Goal: Use online tool/utility

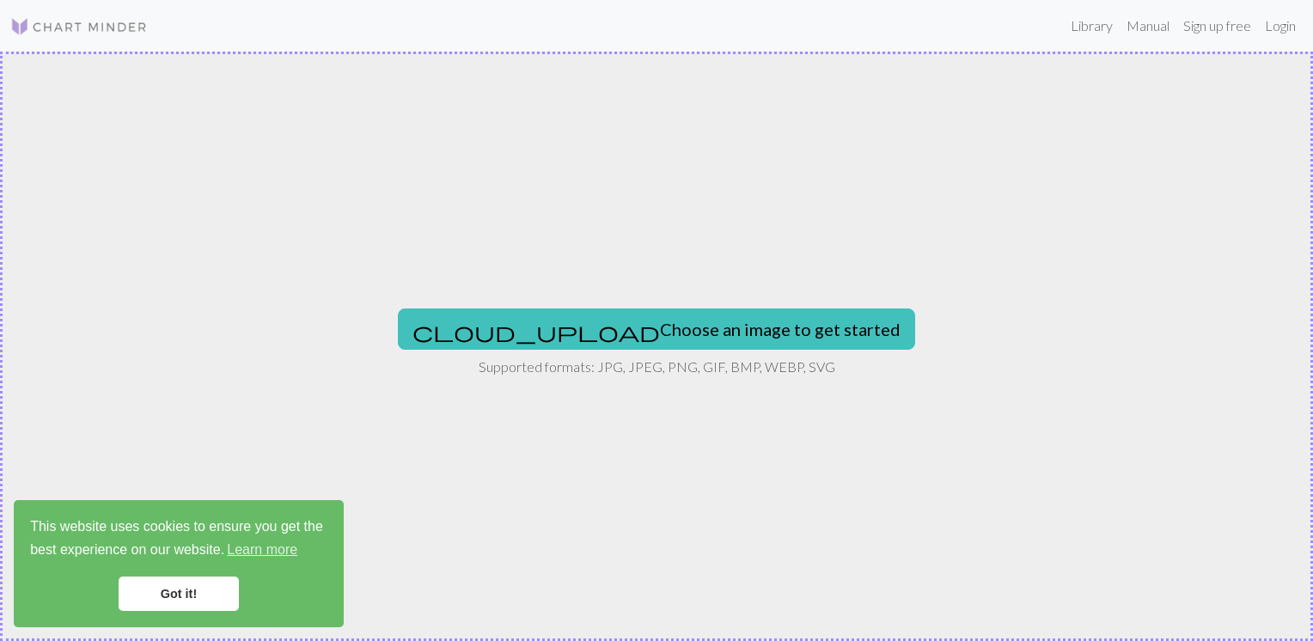
click at [189, 592] on link "Got it!" at bounding box center [179, 594] width 120 height 34
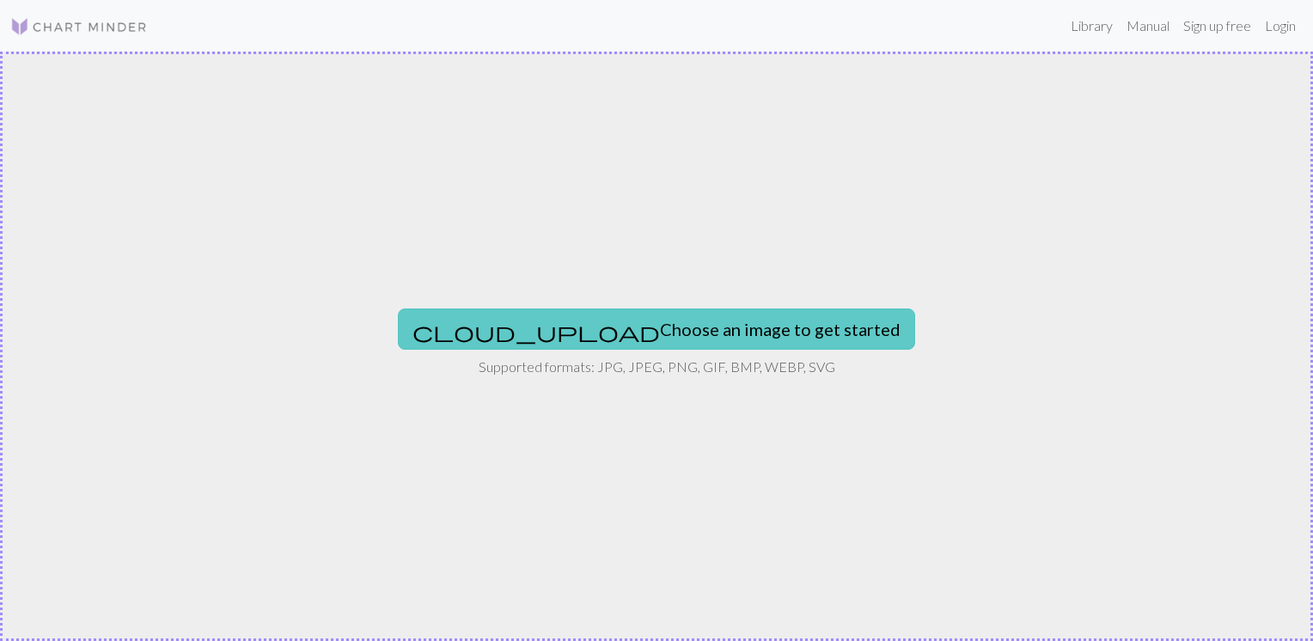
click at [671, 328] on button "cloud_upload Choose an image to get started" at bounding box center [656, 329] width 517 height 41
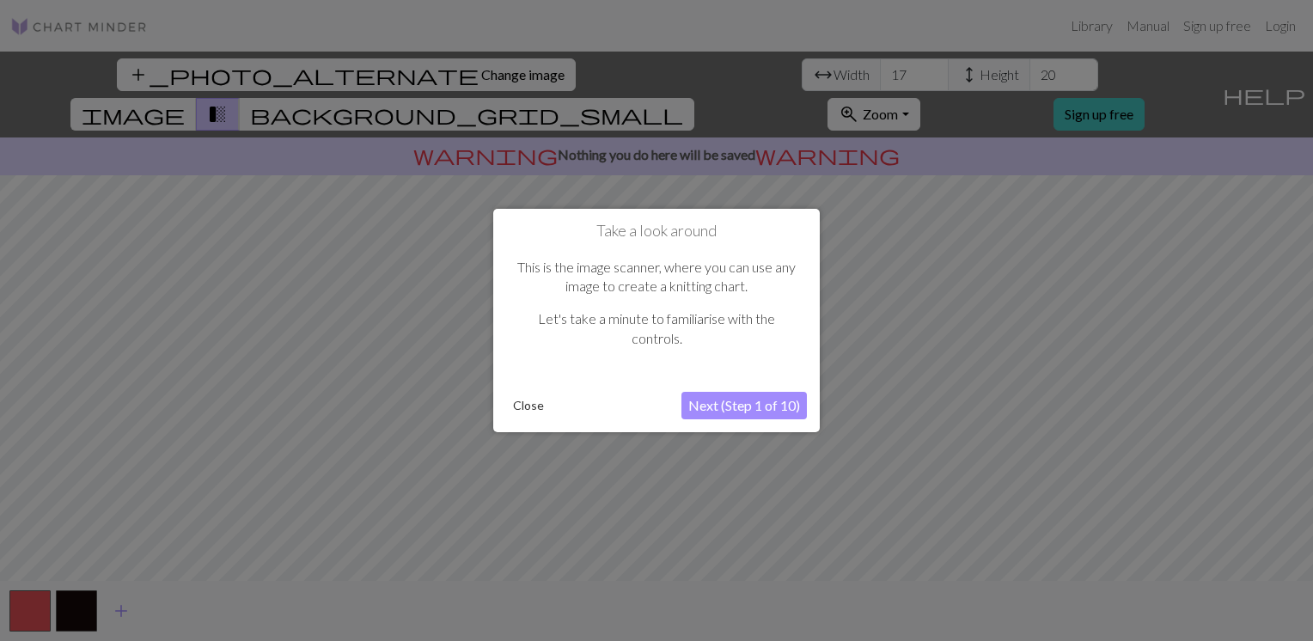
click at [529, 404] on button "Close" at bounding box center [528, 406] width 45 height 26
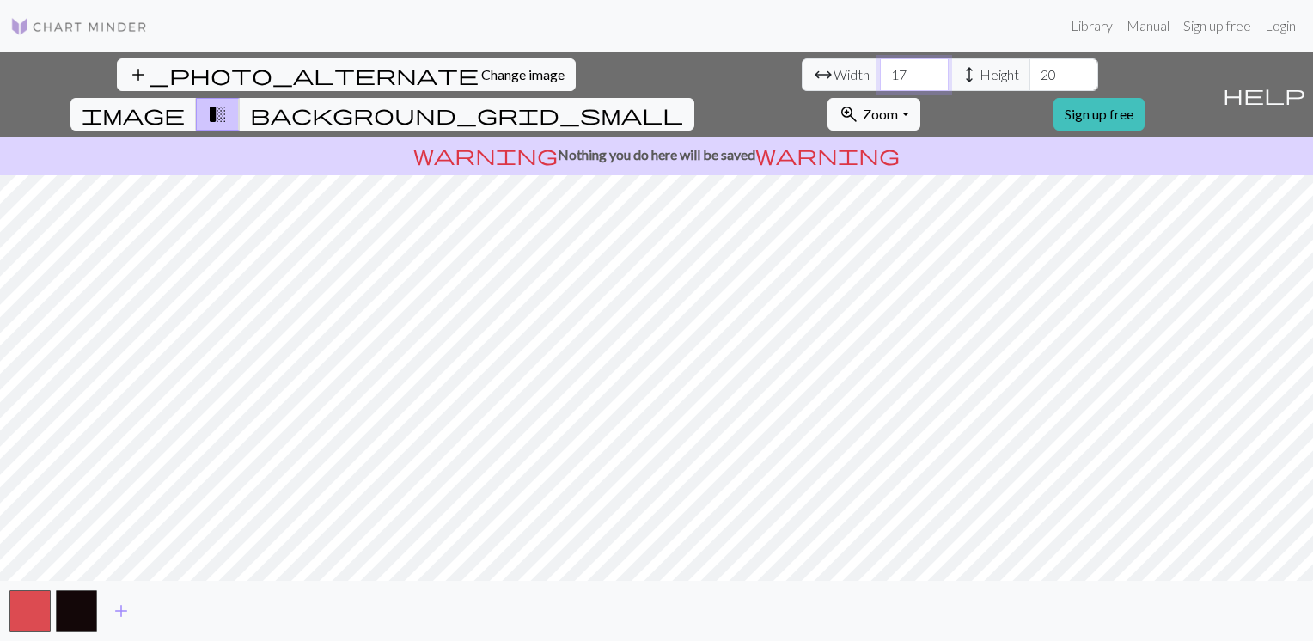
drag, startPoint x: 402, startPoint y: 66, endPoint x: 382, endPoint y: 74, distance: 21.2
click at [880, 74] on input "17" at bounding box center [914, 74] width 69 height 33
type input "63"
drag, startPoint x: 547, startPoint y: 74, endPoint x: 531, endPoint y: 80, distance: 16.6
click at [1030, 80] on input "20" at bounding box center [1064, 74] width 69 height 33
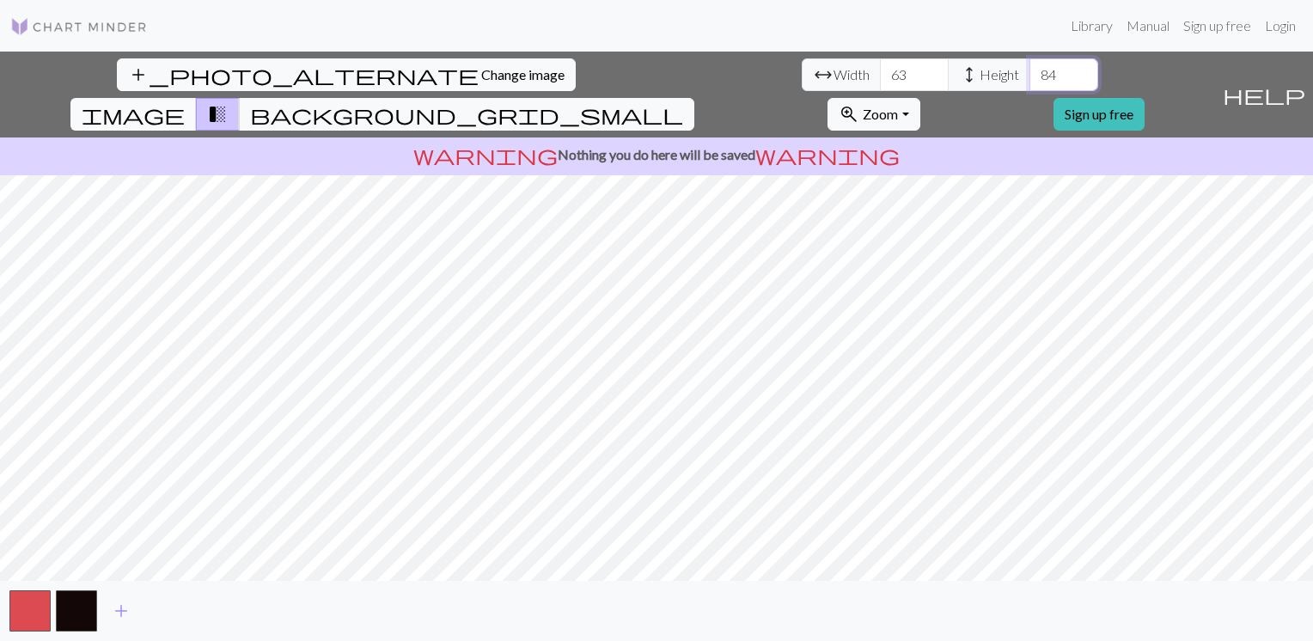
type input "84"
click at [185, 102] on span "image" at bounding box center [133, 114] width 103 height 24
click at [228, 102] on span "transition_fade" at bounding box center [217, 114] width 21 height 24
click at [683, 102] on span "background_grid_small" at bounding box center [466, 114] width 433 height 24
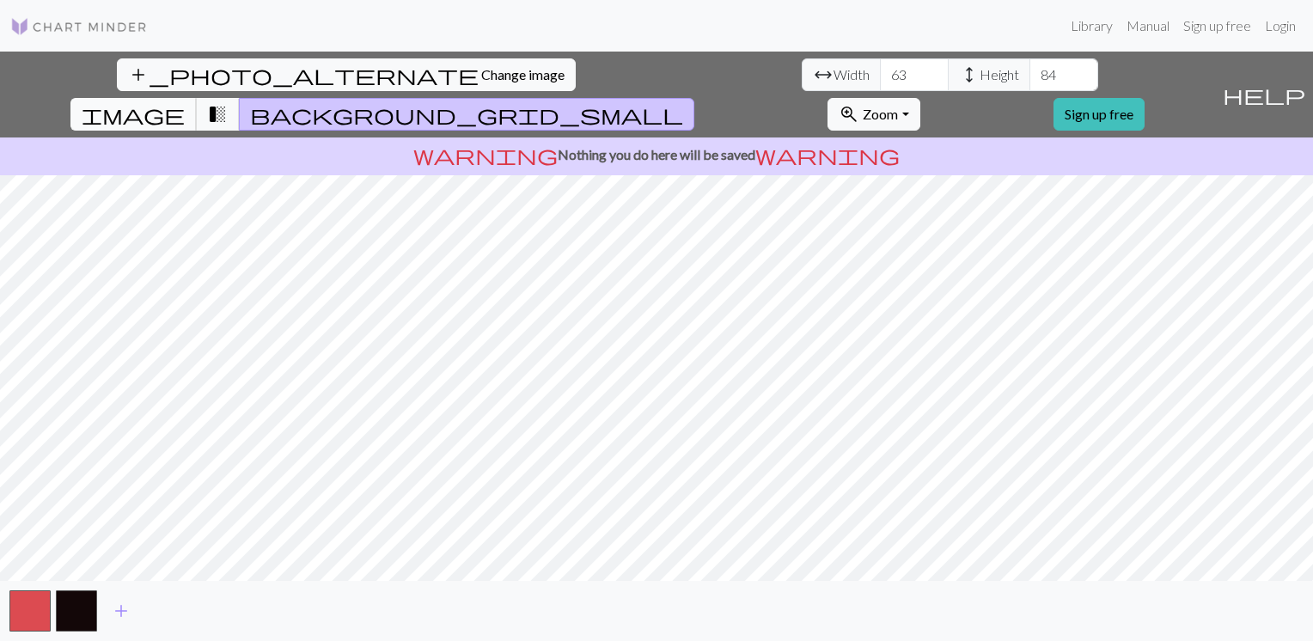
click at [185, 102] on span "image" at bounding box center [133, 114] width 103 height 24
